Goal: Transaction & Acquisition: Purchase product/service

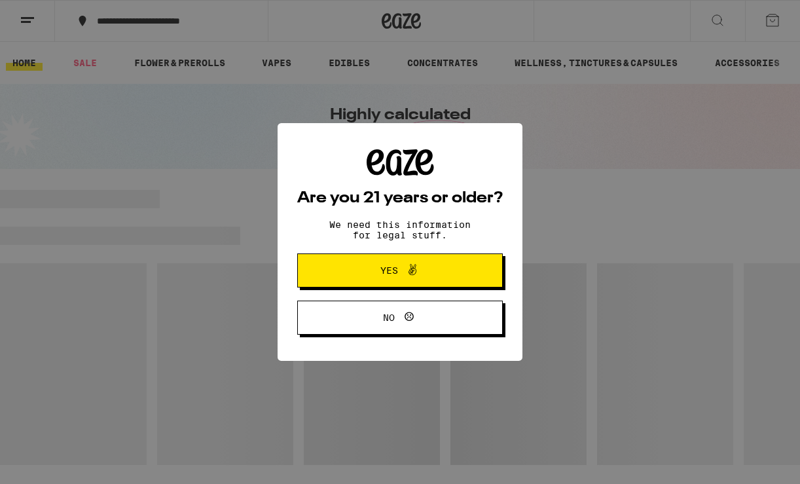
click at [403, 267] on span at bounding box center [409, 270] width 22 height 17
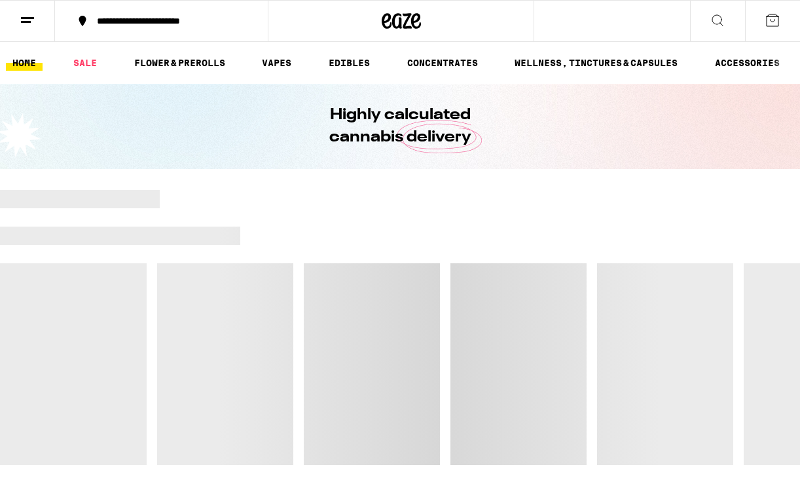
click at [47, 16] on button at bounding box center [27, 21] width 55 height 41
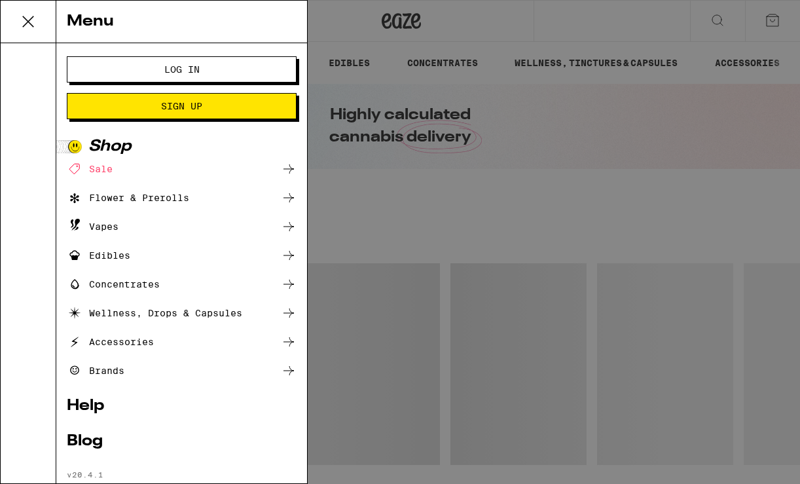
click at [154, 79] on button "Log In" at bounding box center [182, 69] width 230 height 26
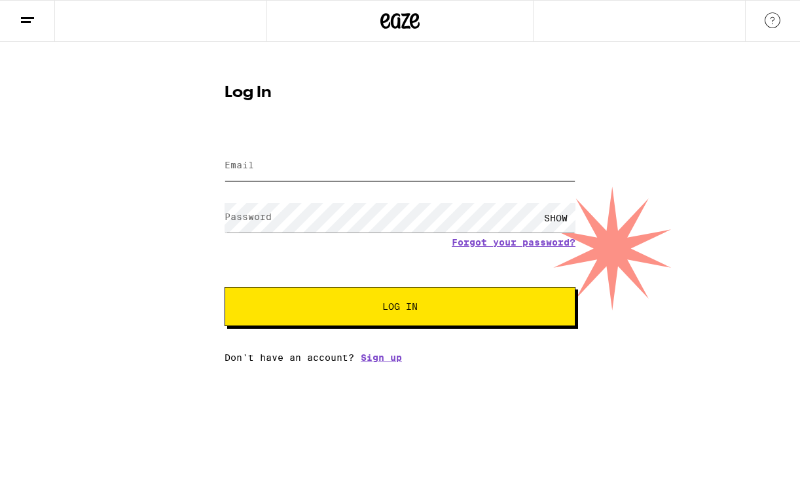
type input "[EMAIL_ADDRESS][DOMAIN_NAME]"
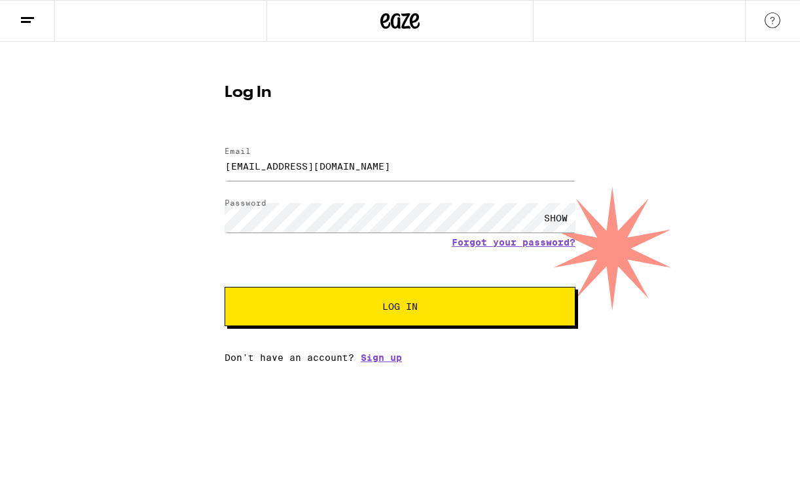
click at [358, 317] on button "Log In" at bounding box center [400, 306] width 351 height 39
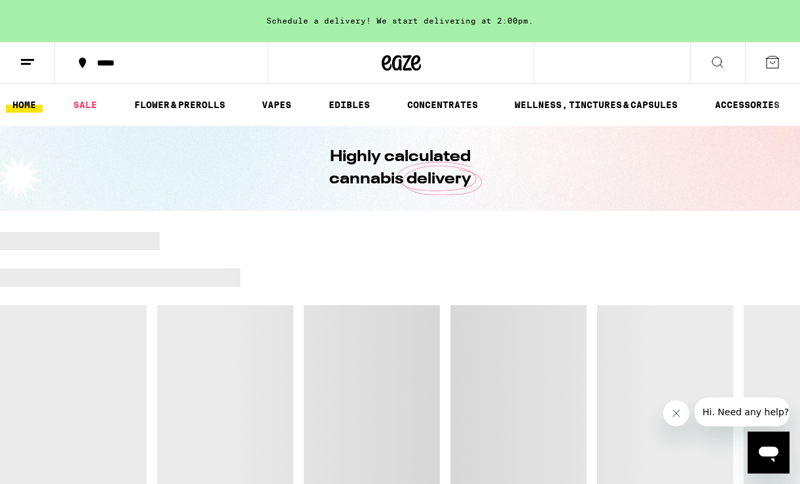
click at [84, 60] on icon at bounding box center [82, 63] width 7 height 10
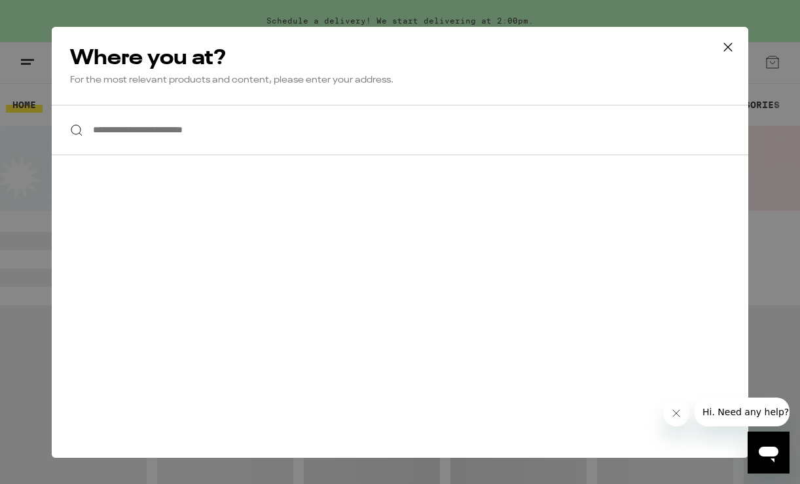
click at [204, 126] on input "**********" at bounding box center [400, 130] width 697 height 50
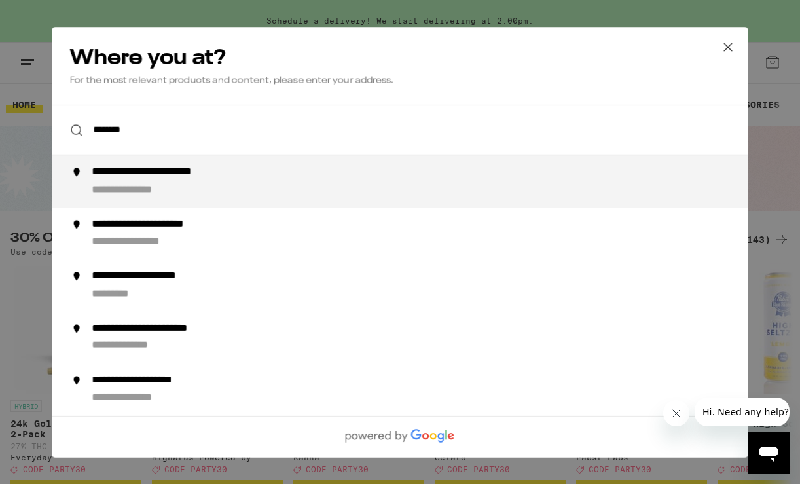
click at [265, 179] on div "**********" at bounding box center [426, 181] width 668 height 31
type input "**********"
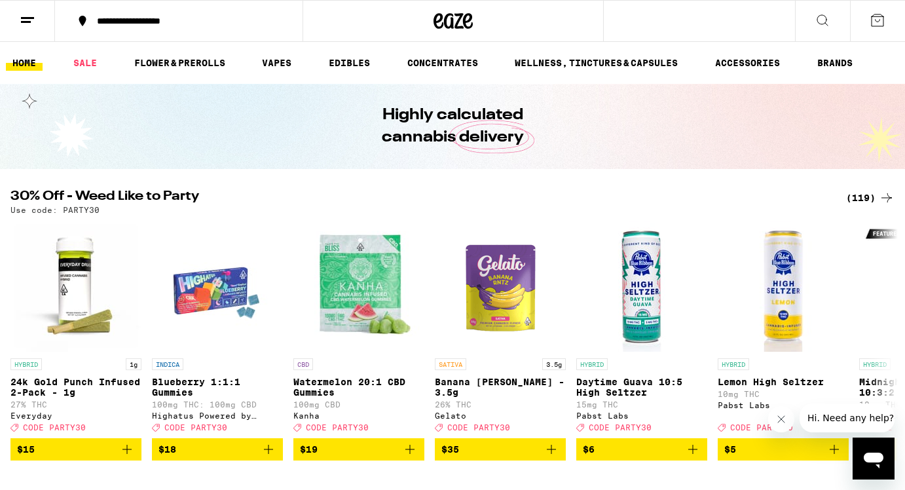
click at [800, 198] on div "(119)" at bounding box center [870, 198] width 48 height 16
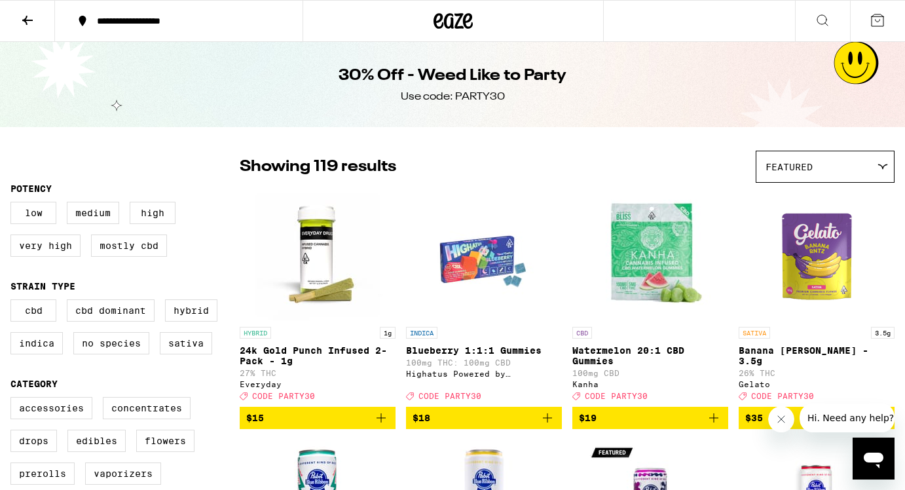
click at [37, 22] on button at bounding box center [27, 21] width 55 height 41
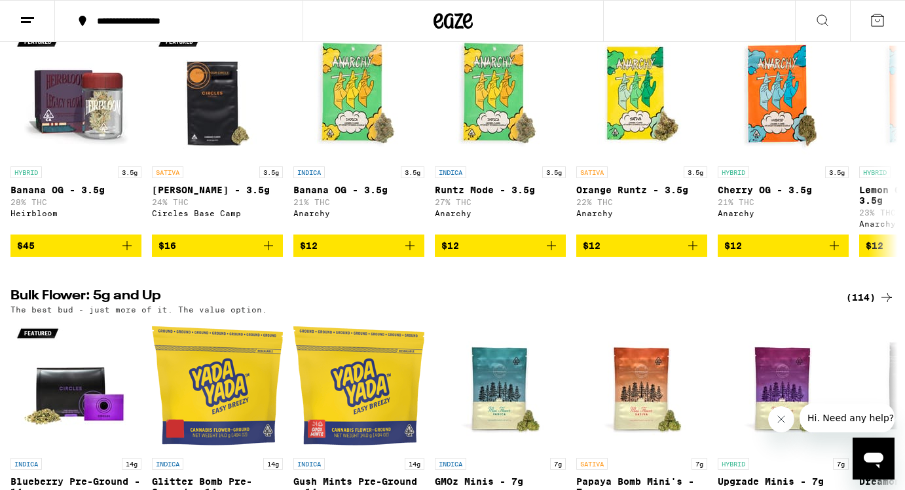
scroll to position [1523, 0]
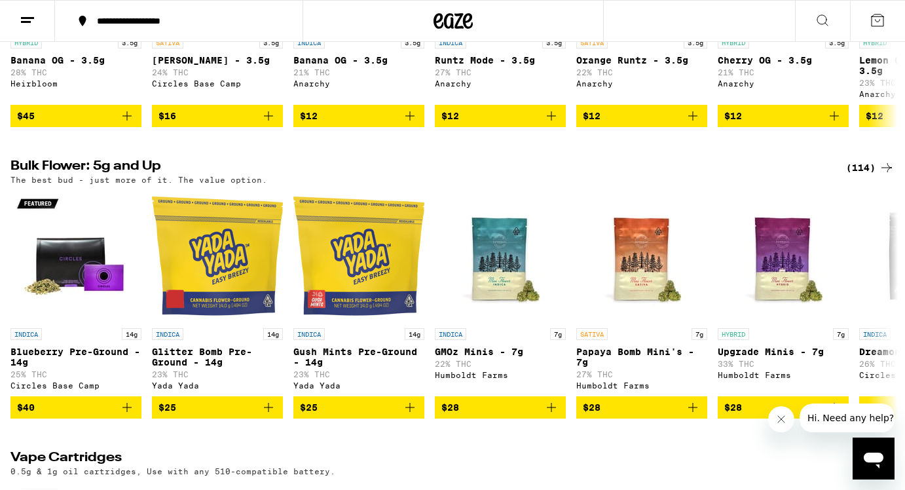
click at [800, 176] on div "(114)" at bounding box center [870, 168] width 48 height 16
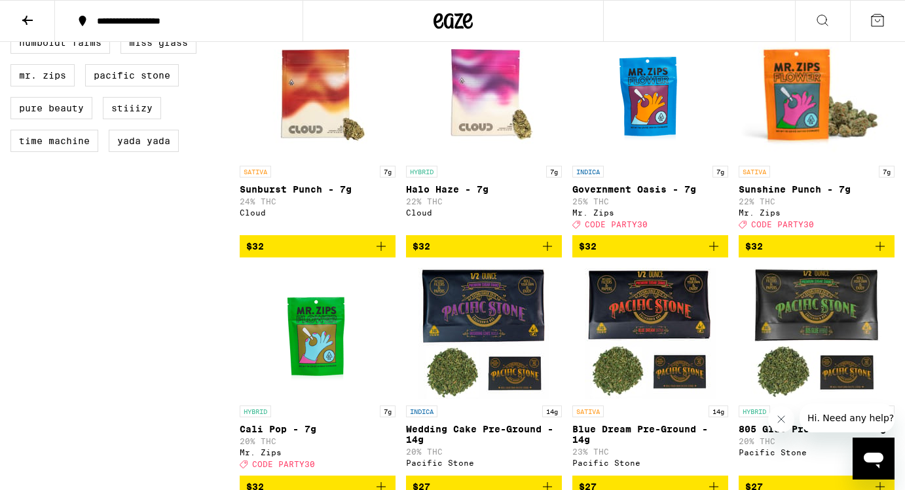
scroll to position [851, 0]
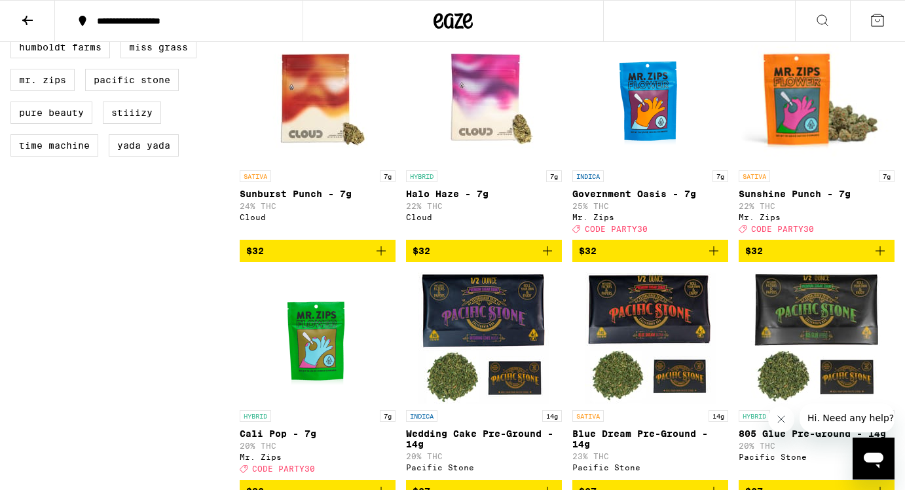
click at [800, 259] on icon "Add to bag" at bounding box center [880, 251] width 16 height 16
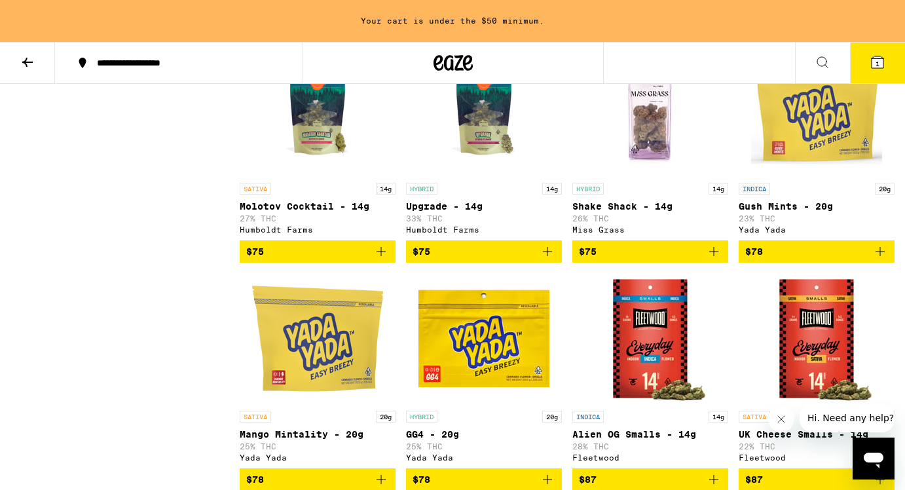
scroll to position [4203, 0]
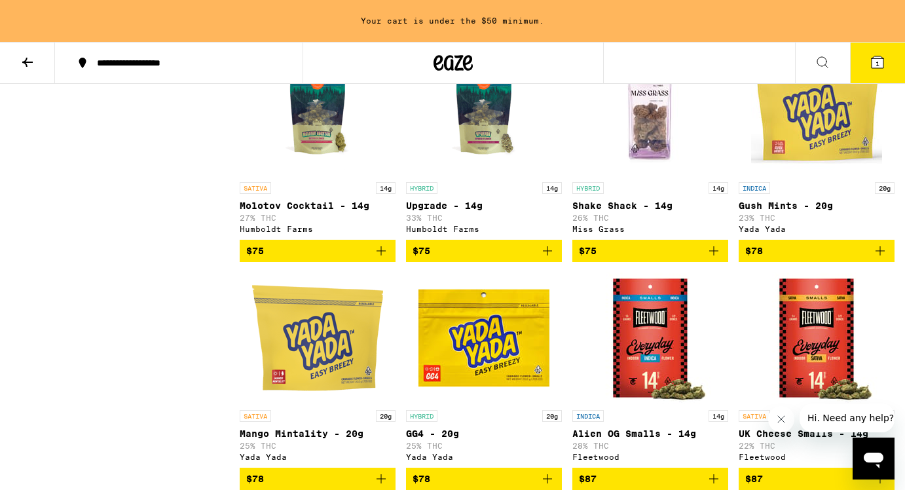
click at [704, 259] on span "$75" at bounding box center [650, 251] width 143 height 16
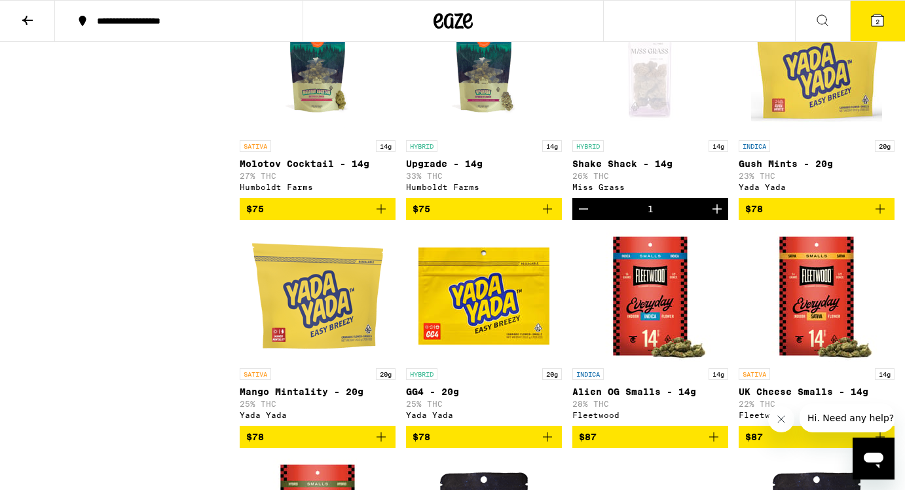
scroll to position [4162, 0]
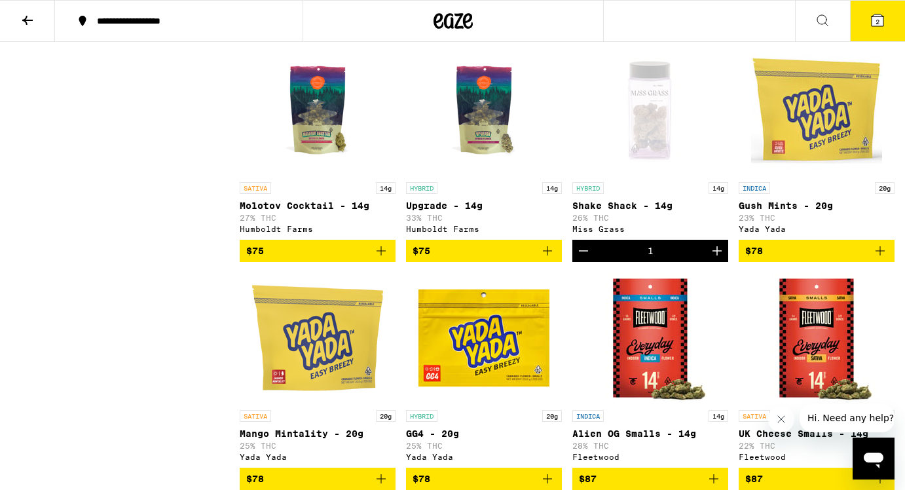
click at [800, 31] on button "2" at bounding box center [877, 21] width 55 height 41
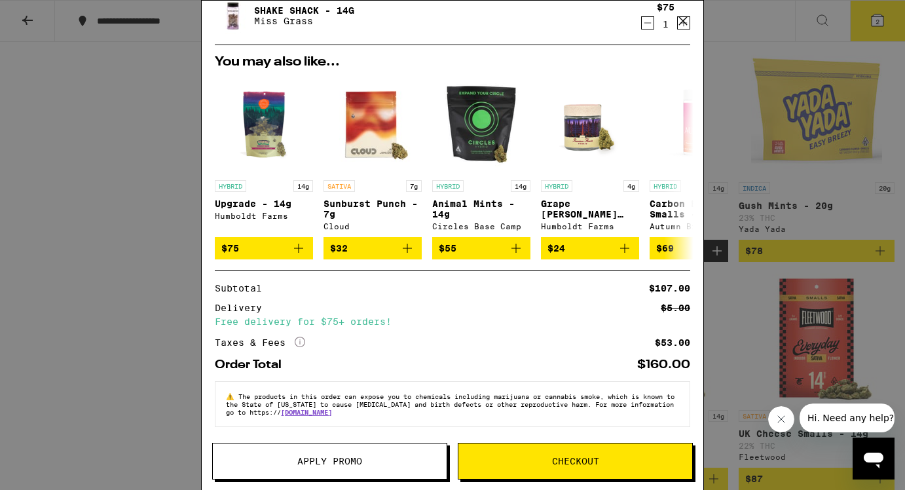
scroll to position [101, 0]
click at [354, 475] on button "Apply Promo" at bounding box center [329, 461] width 235 height 37
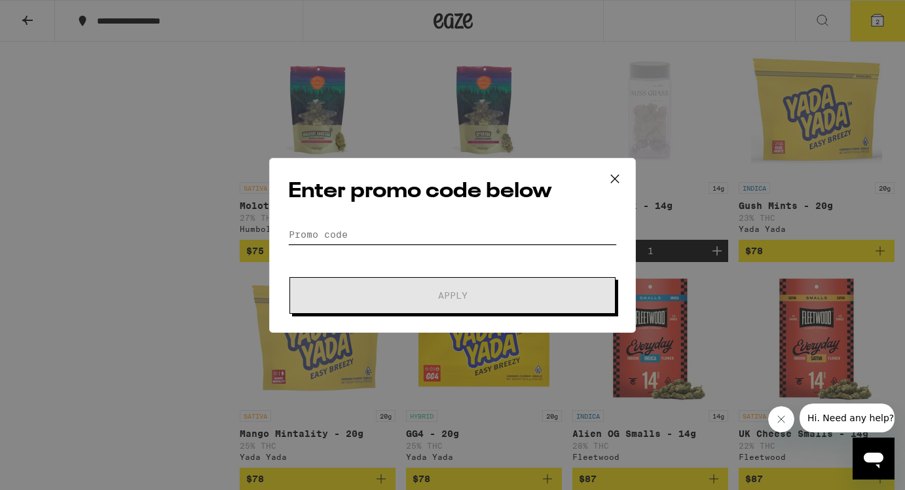
click at [417, 232] on input "Promo Code" at bounding box center [452, 235] width 329 height 20
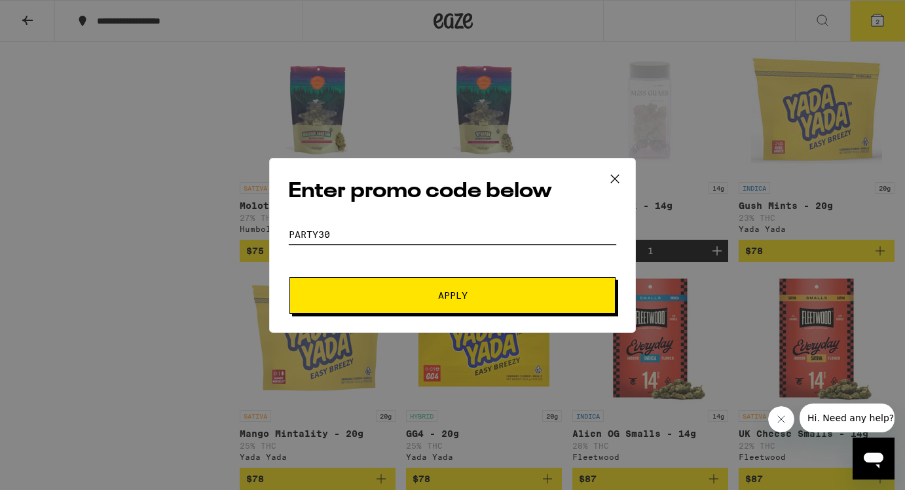
type input "party30"
click at [440, 291] on span "Apply" at bounding box center [452, 295] width 29 height 9
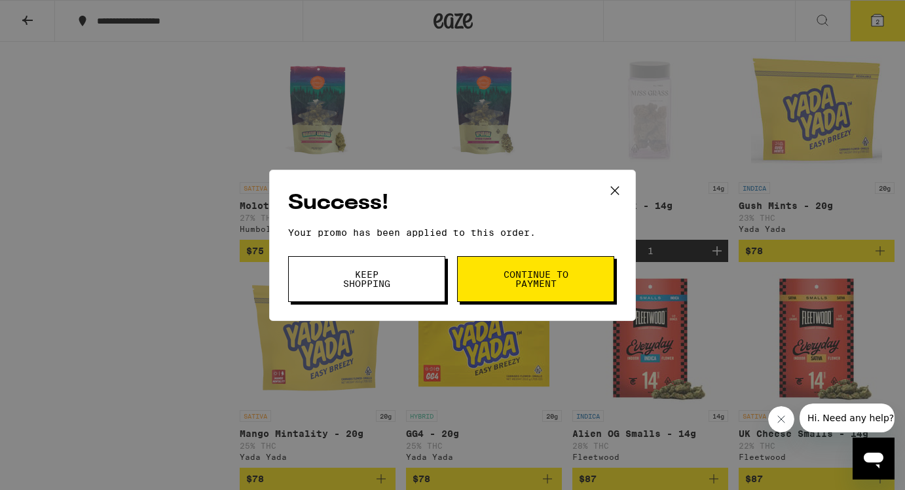
click at [517, 282] on span "Continue to payment" at bounding box center [535, 279] width 67 height 18
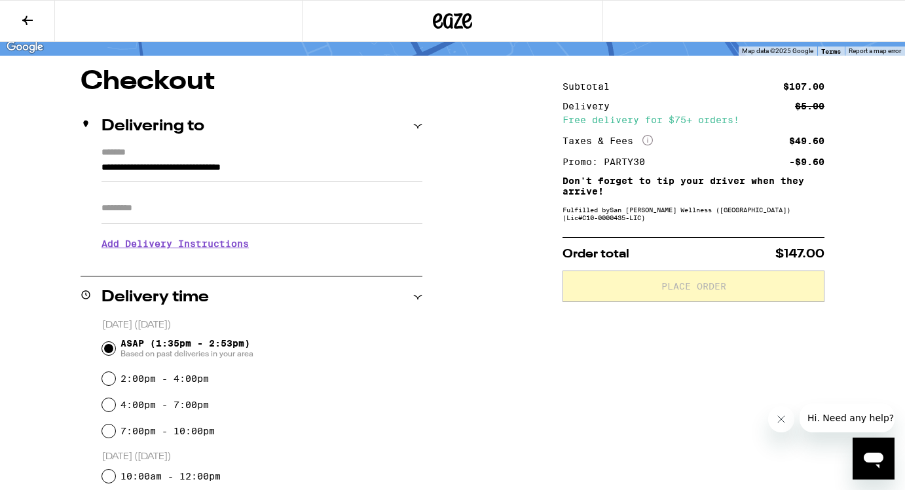
scroll to position [309, 0]
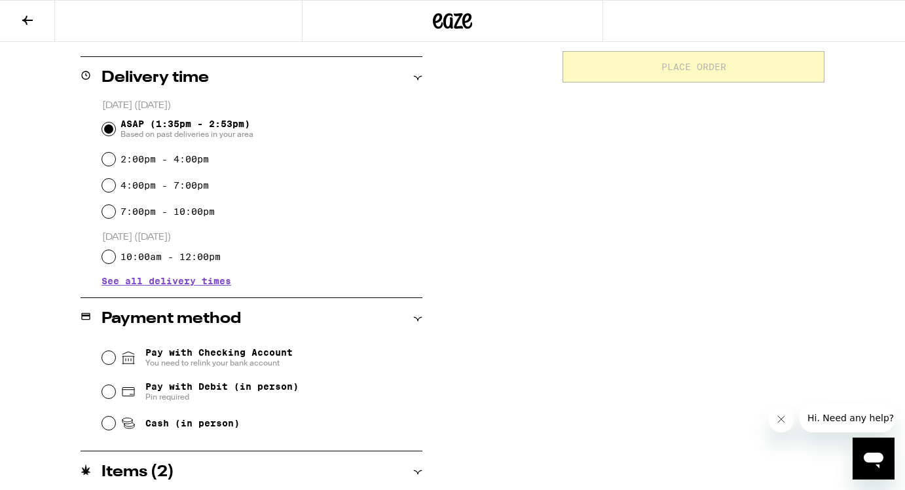
click at [121, 394] on icon at bounding box center [129, 392] width 16 height 16
click at [115, 394] on input "Pay with Debit (in person) Pin required" at bounding box center [108, 391] width 13 height 13
radio input "true"
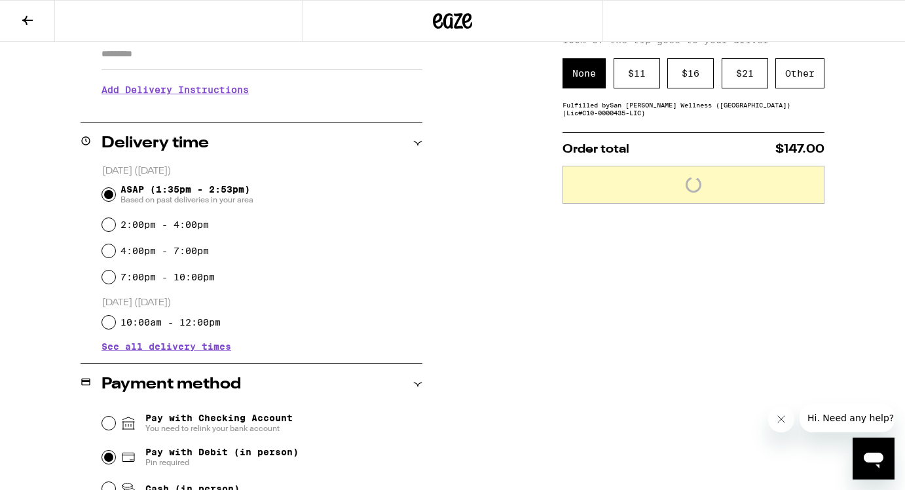
scroll to position [243, 0]
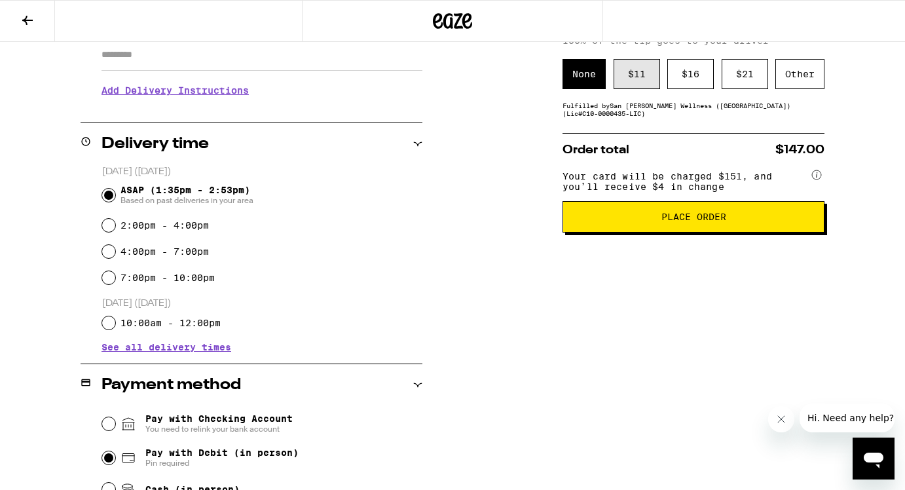
click at [631, 73] on div "$ 11" at bounding box center [637, 74] width 47 height 30
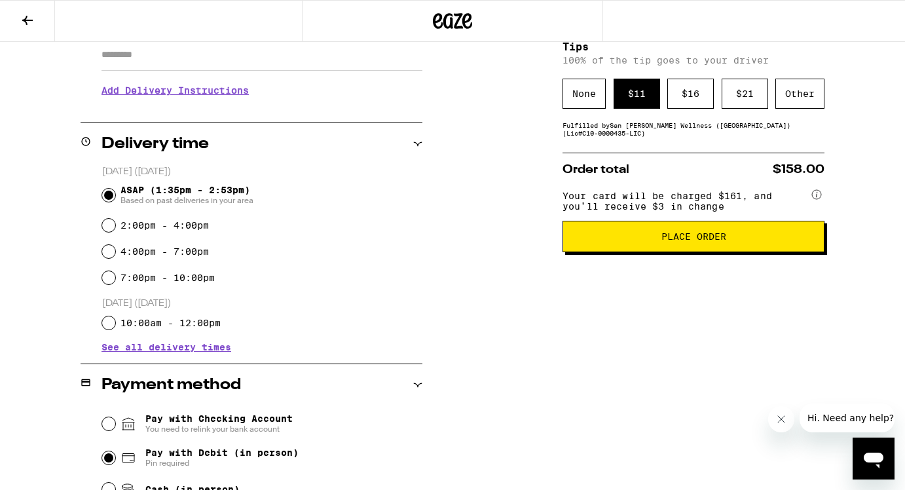
click at [660, 252] on button "Place Order" at bounding box center [694, 236] width 262 height 31
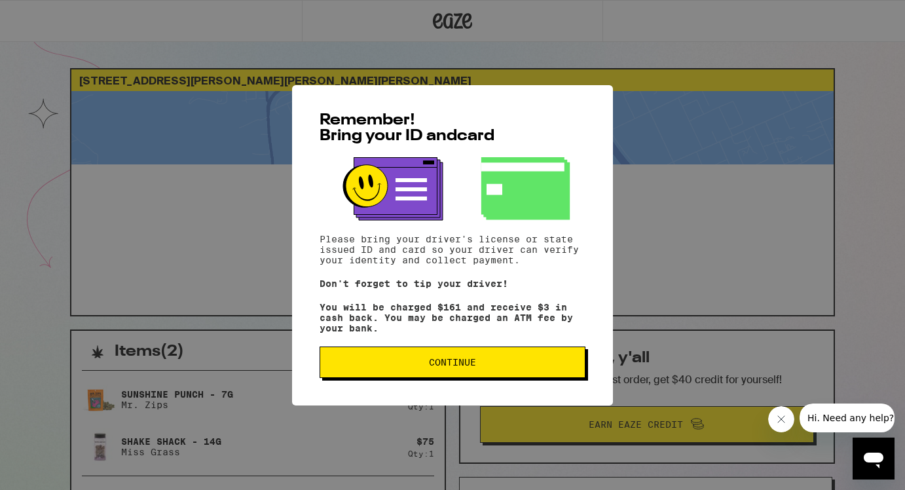
click at [479, 366] on span "Continue" at bounding box center [453, 362] width 244 height 9
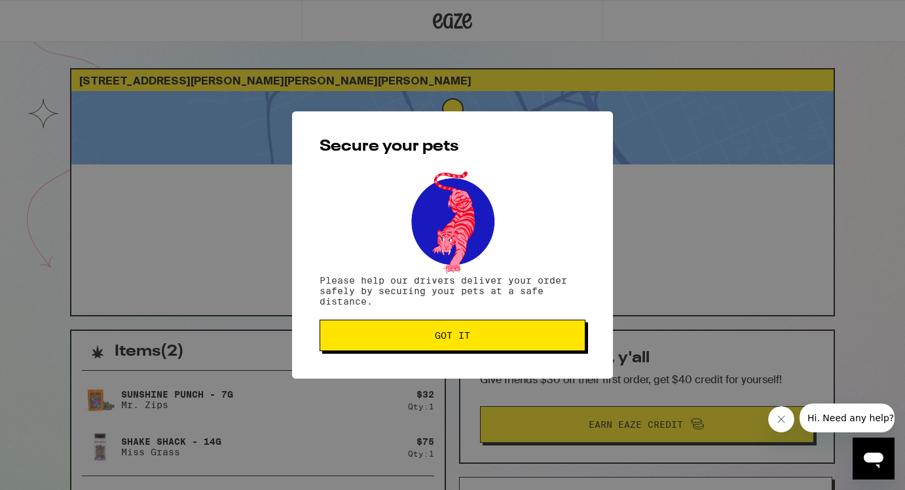
click at [461, 344] on button "Got it" at bounding box center [453, 335] width 266 height 31
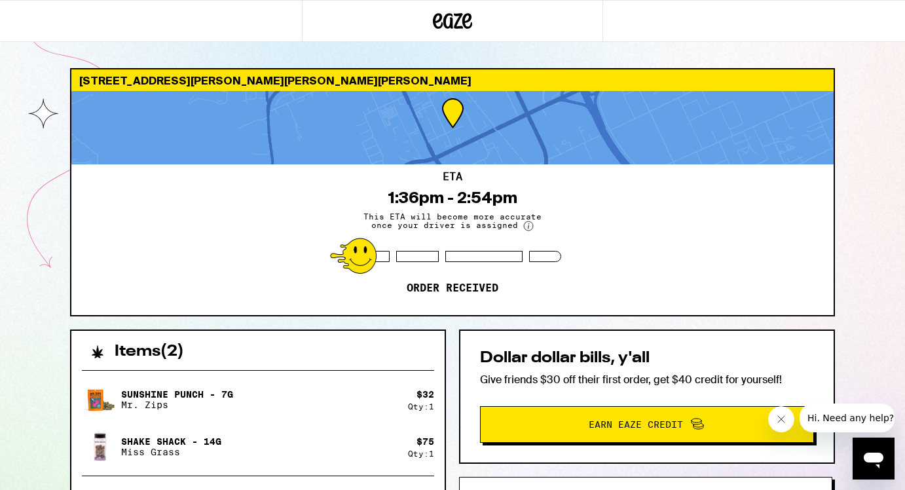
click at [12, 33] on div at bounding box center [151, 21] width 302 height 42
